Goal: Transaction & Acquisition: Download file/media

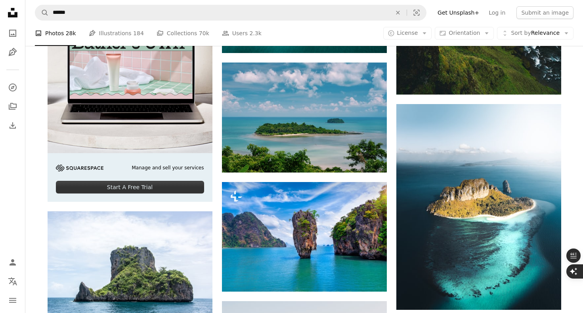
scroll to position [1610, 0]
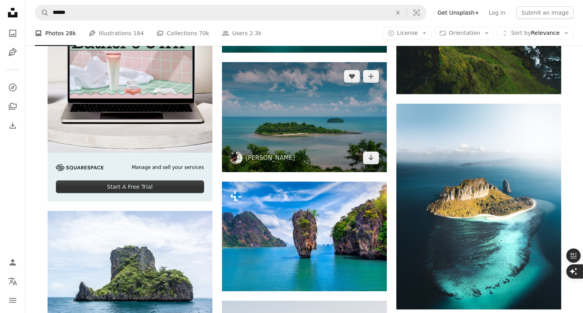
click at [338, 155] on img at bounding box center [304, 117] width 165 height 110
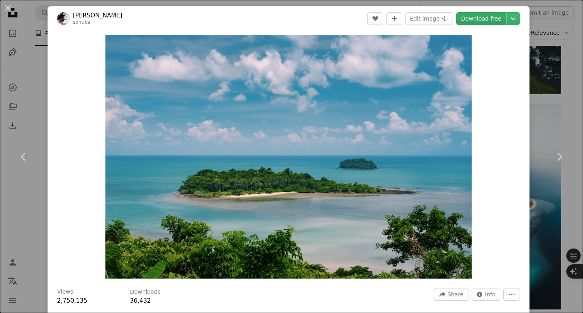
click at [482, 19] on link "Download free" at bounding box center [481, 18] width 50 height 13
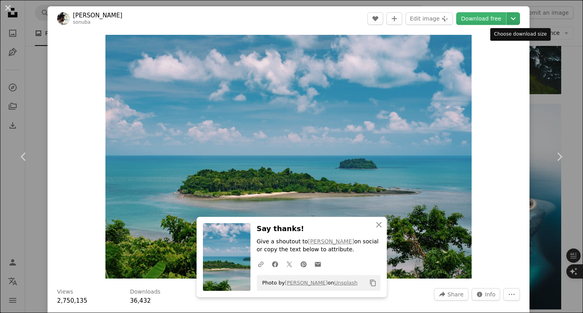
click at [519, 19] on icon "Chevron down" at bounding box center [513, 19] width 13 height 10
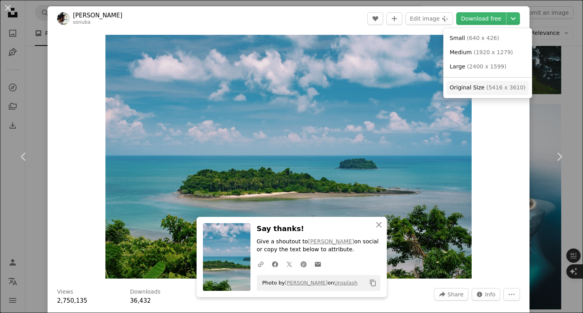
click at [474, 86] on span "Original Size" at bounding box center [467, 87] width 35 height 6
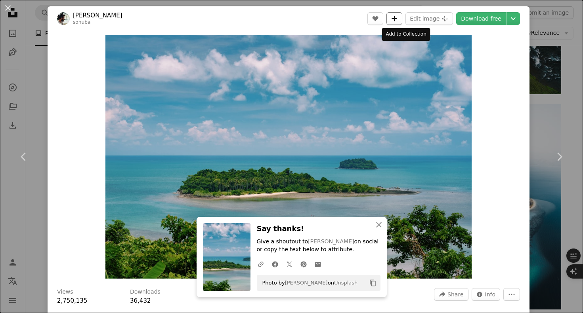
click at [397, 18] on icon "A plus sign" at bounding box center [394, 18] width 6 height 6
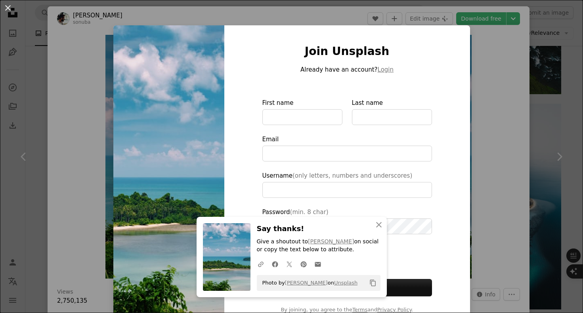
click at [338, 9] on div "An X shape Join Unsplash Already have an account? Login First name Last name Em…" at bounding box center [291, 156] width 583 height 313
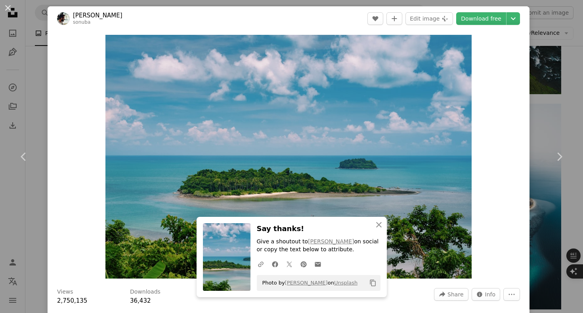
click at [350, 6] on div "An X shape Chevron left Chevron right [PERSON_NAME] sonuba A heart A plus sign …" at bounding box center [291, 156] width 583 height 313
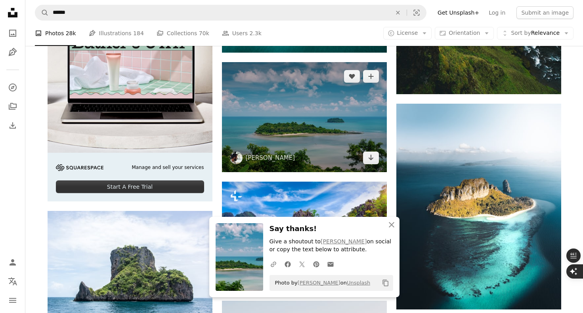
click at [332, 98] on img at bounding box center [304, 117] width 165 height 110
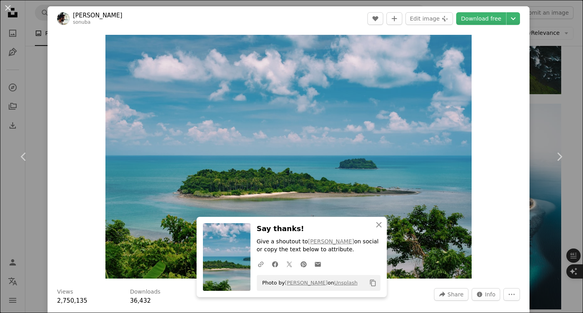
click at [342, 2] on div "An X shape Chevron left Chevron right [PERSON_NAME] sonuba A heart A plus sign …" at bounding box center [291, 156] width 583 height 313
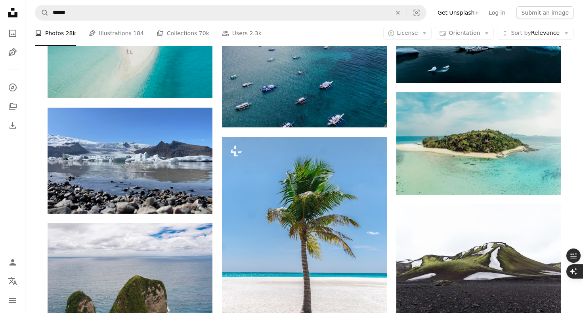
scroll to position [5256, 0]
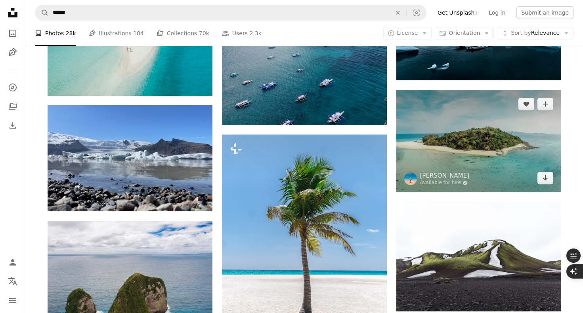
click at [502, 139] on img at bounding box center [478, 141] width 165 height 103
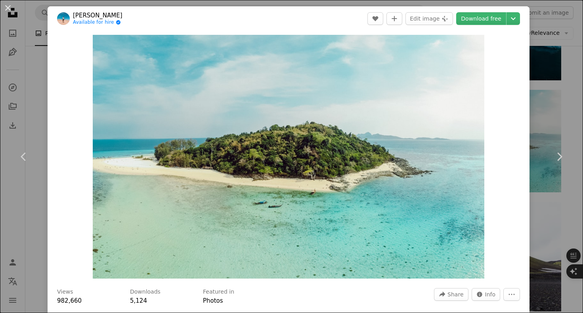
click at [553, 101] on div "An X shape Chevron left Chevron right Miltiadis Fragkidis Available for hire A …" at bounding box center [291, 156] width 583 height 313
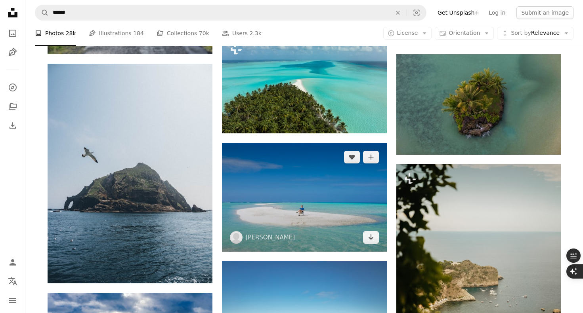
scroll to position [5911, 0]
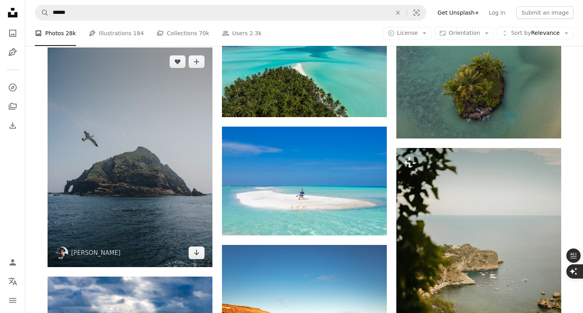
click at [157, 136] on img at bounding box center [130, 158] width 165 height 220
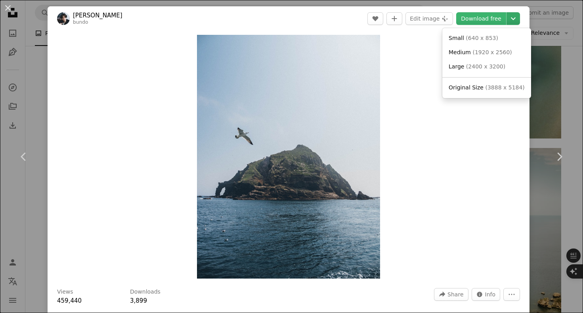
click at [515, 19] on icon "Chevron down" at bounding box center [513, 19] width 13 height 10
click at [485, 86] on span "( 3888 x 5184 )" at bounding box center [504, 87] width 39 height 6
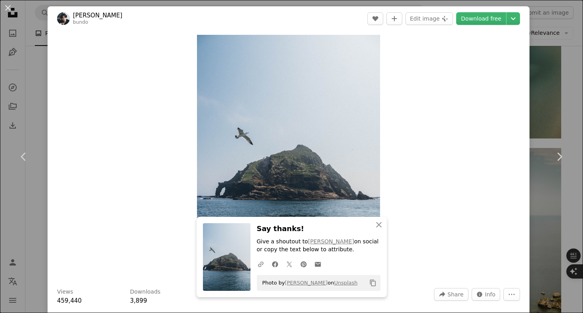
click at [572, 88] on div "An X shape Chevron left Chevron right Bundo [PERSON_NAME] A heart A plus sign E…" at bounding box center [291, 156] width 583 height 313
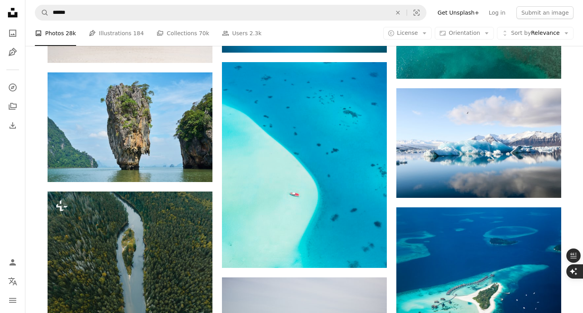
scroll to position [9697, 0]
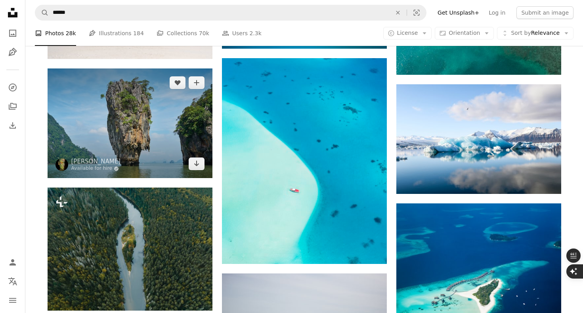
click at [157, 154] on img at bounding box center [130, 124] width 165 height 110
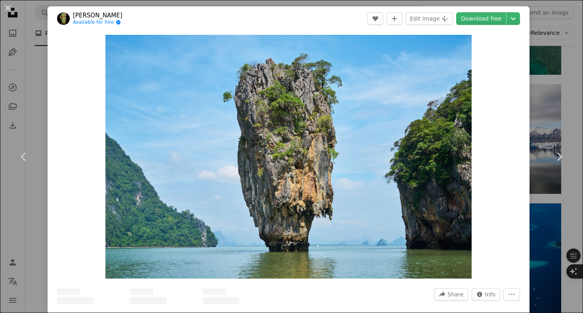
click at [549, 109] on div "An X shape Chevron left Chevron right engin akyurt Available for hire A checkma…" at bounding box center [291, 156] width 583 height 313
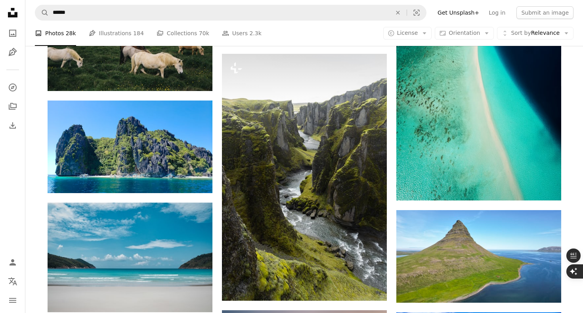
scroll to position [10041, 0]
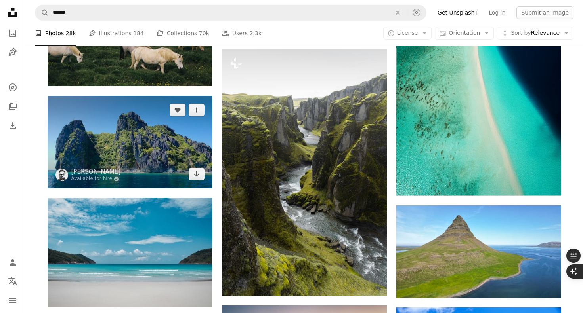
click at [124, 153] on img at bounding box center [130, 142] width 165 height 93
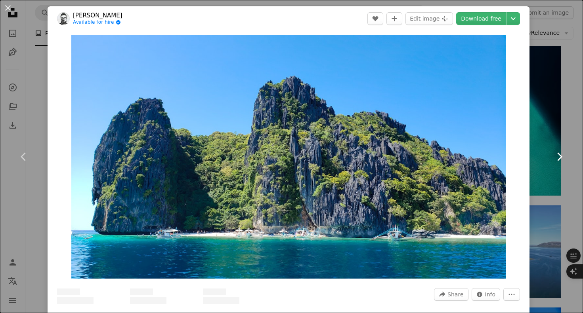
click at [579, 120] on link "Chevron right" at bounding box center [559, 157] width 48 height 76
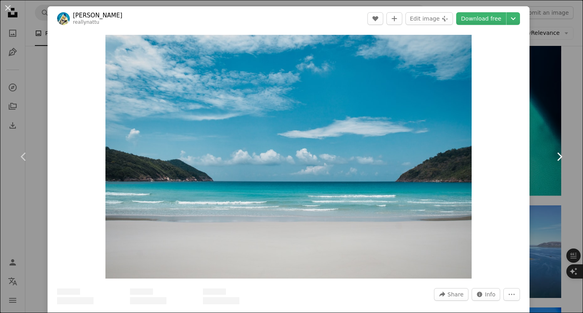
click at [558, 122] on link "Chevron right" at bounding box center [559, 157] width 48 height 76
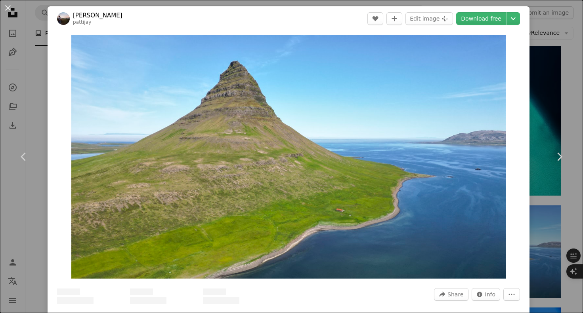
click at [569, 77] on div "An X shape Chevron left Chevron right [PERSON_NAME] pattijay A heart A plus sig…" at bounding box center [291, 156] width 583 height 313
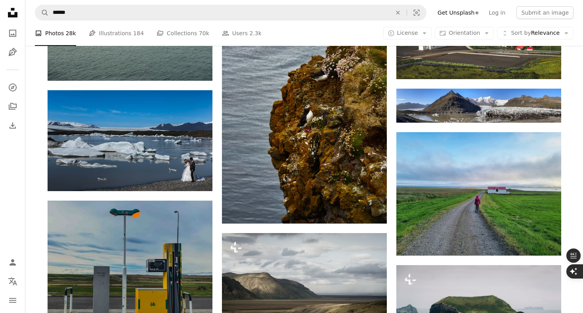
scroll to position [14893, 0]
